Goal: Check status: Check status

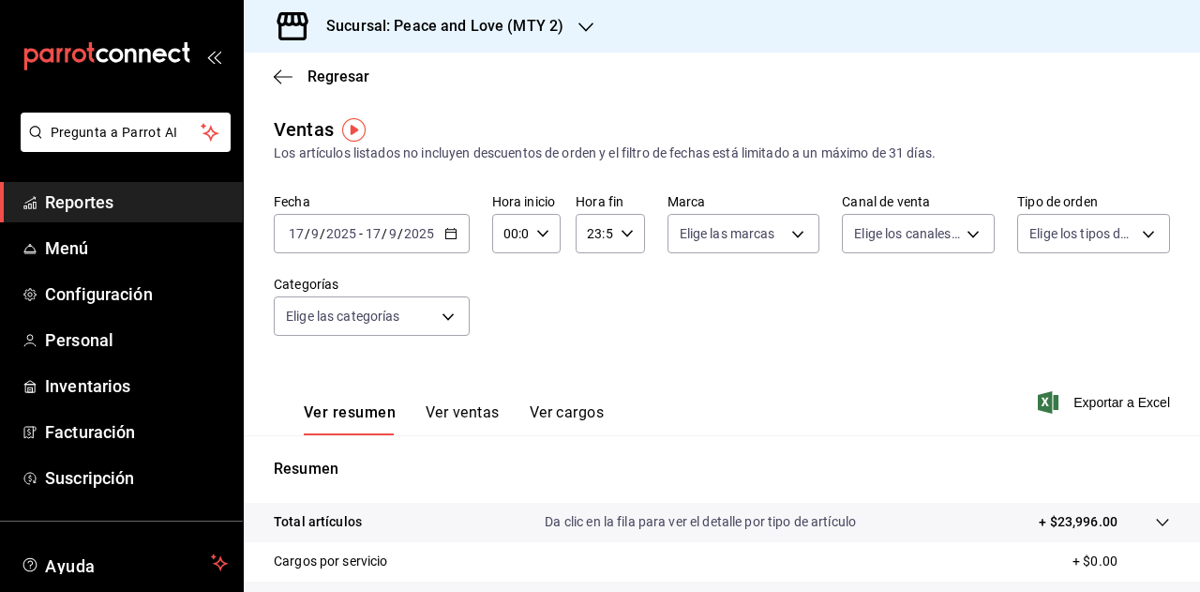
click at [349, 240] on input "2025" at bounding box center [341, 233] width 32 height 15
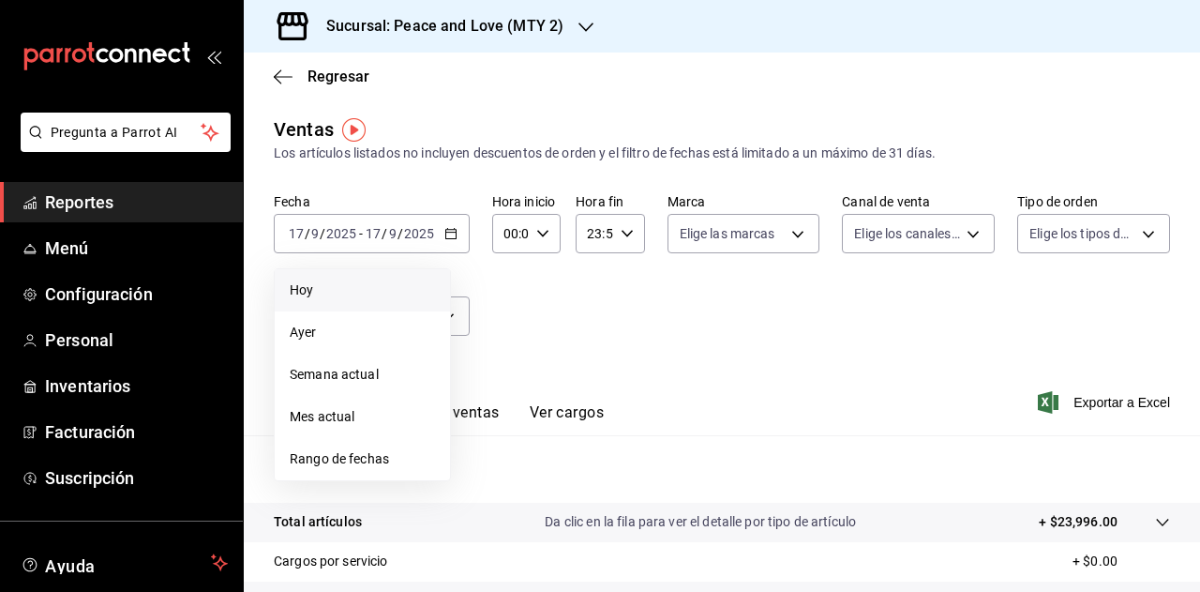
click at [336, 298] on span "Hoy" at bounding box center [362, 290] width 145 height 20
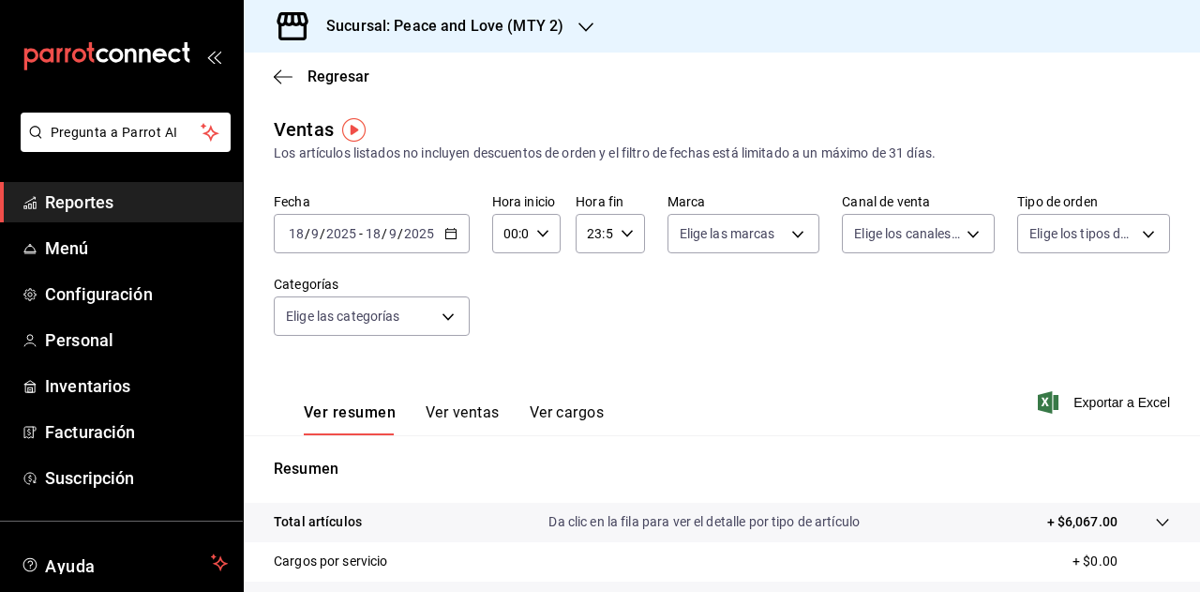
click at [579, 29] on icon "button" at bounding box center [586, 27] width 15 height 15
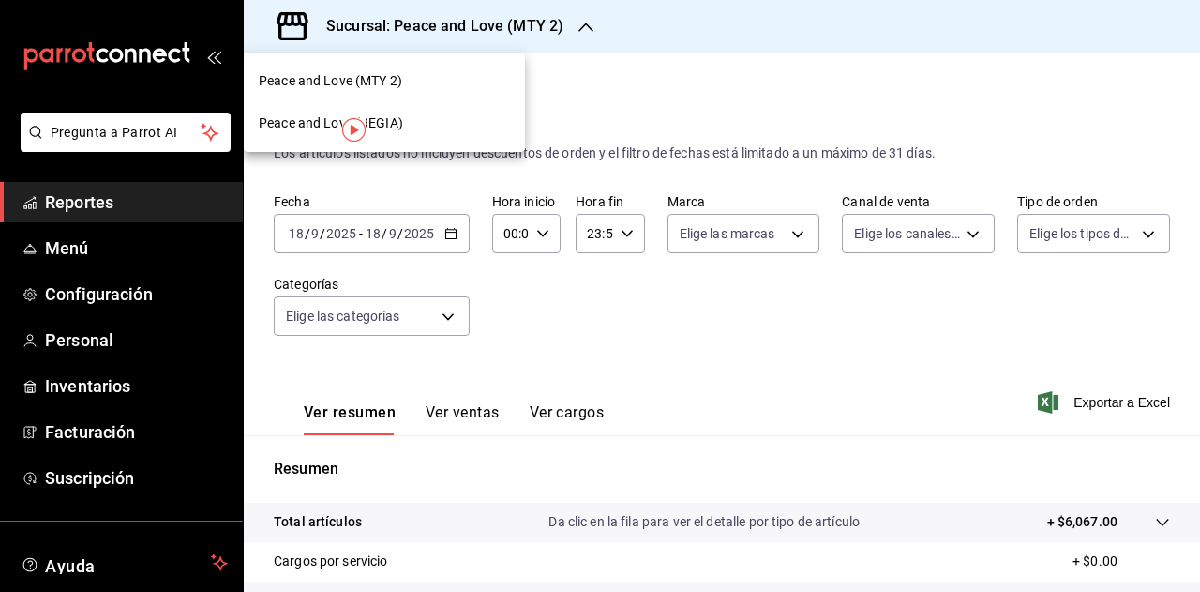
click at [461, 120] on div "Peace and Love (REGIA)" at bounding box center [384, 123] width 251 height 20
